Goal: Task Accomplishment & Management: Complete application form

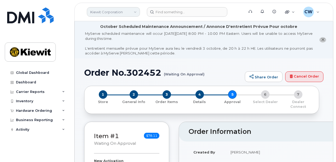
click at [129, 10] on link "Kiewit Corporation" at bounding box center [113, 12] width 53 height 10
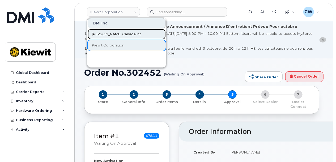
click at [120, 33] on span "[PERSON_NAME] Canada Inc" at bounding box center [117, 34] width 50 height 5
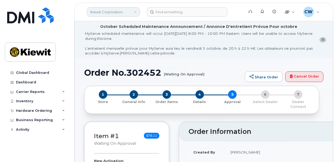
click at [137, 16] on link "Kiewit Corporation" at bounding box center [113, 12] width 53 height 10
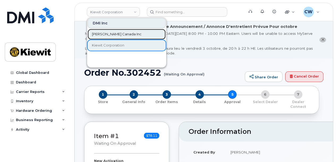
click at [129, 33] on link "[PERSON_NAME] Canada Inc" at bounding box center [127, 34] width 78 height 11
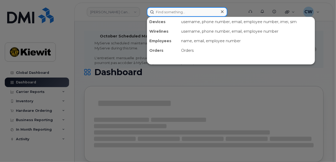
click at [186, 15] on input at bounding box center [187, 12] width 80 height 10
paste input "302068"
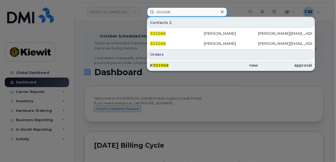
type input "302068"
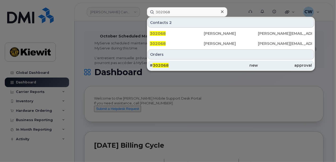
click at [168, 66] on div "# 302068" at bounding box center [177, 65] width 54 height 5
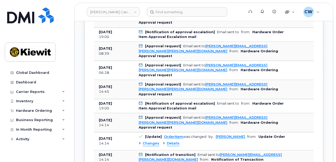
scroll to position [530, 0]
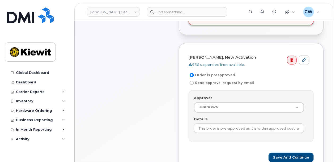
scroll to position [212, 0]
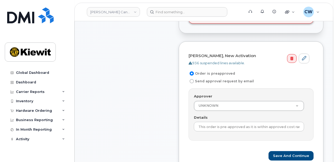
click at [192, 79] on input "Send approval request by email" at bounding box center [191, 81] width 4 height 4
radio input "true"
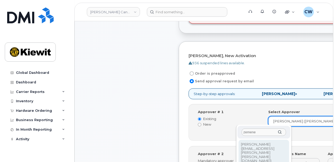
type input "zemene"
type input "1055705"
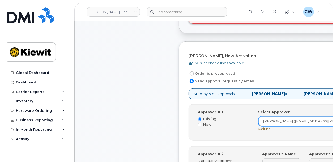
click at [225, 133] on div "Approver # 1 Existing New Select Approver Zemene Hailu (ZEMENE.HAILU@KIEWIT.COM…" at bounding box center [284, 122] width 181 height 26
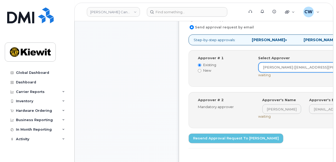
scroll to position [283, 0]
